Goal: Task Accomplishment & Management: Manage account settings

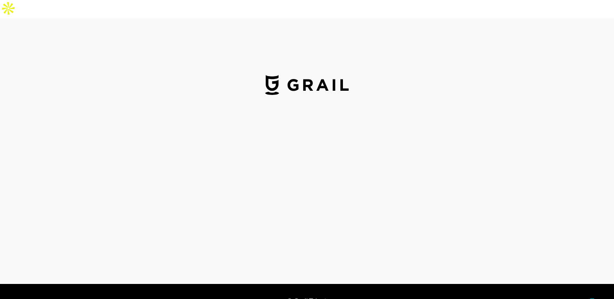
select select "USD"
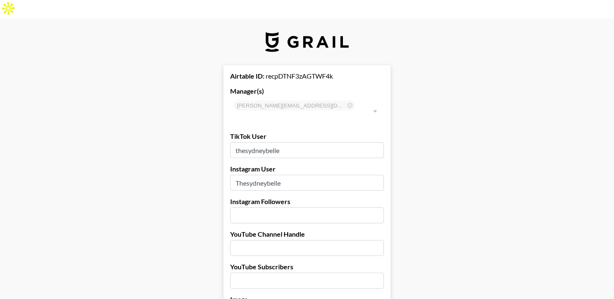
drag, startPoint x: 285, startPoint y: 122, endPoint x: 220, endPoint y: 122, distance: 64.8
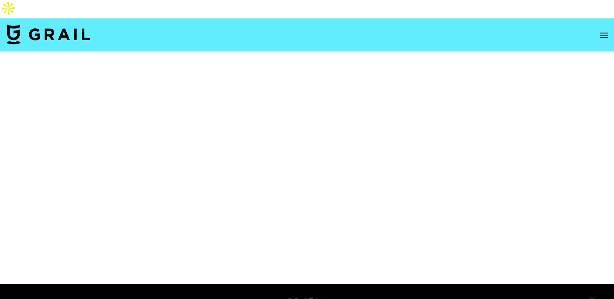
select select "Brand"
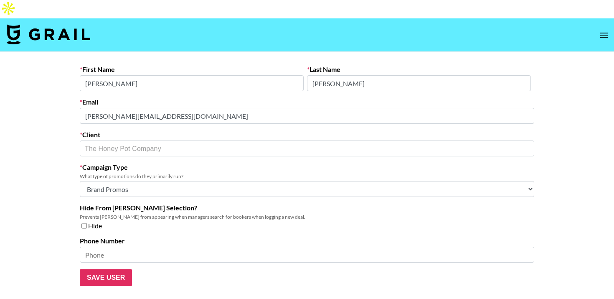
click at [59, 97] on main "First Name Jessica Last Name Rosales Email jessicar@thehoneypot.co Client The H…" at bounding box center [307, 175] width 614 height 247
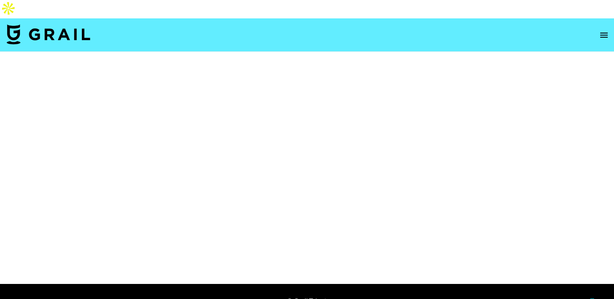
select select "Brand"
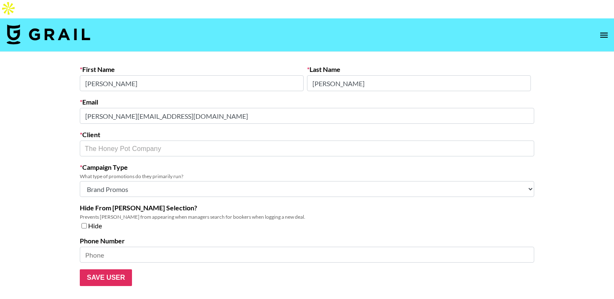
click at [61, 99] on main "First Name [PERSON_NAME] Last Name [PERSON_NAME] Email [PERSON_NAME][EMAIL_ADDR…" at bounding box center [307, 175] width 614 height 247
